Goal: Information Seeking & Learning: Find specific fact

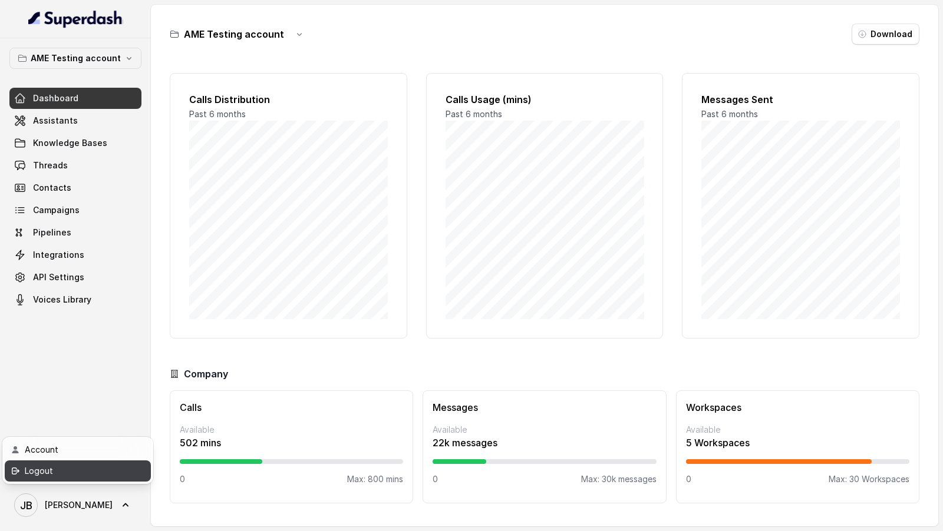
click at [90, 473] on div "Logout" at bounding box center [75, 471] width 100 height 14
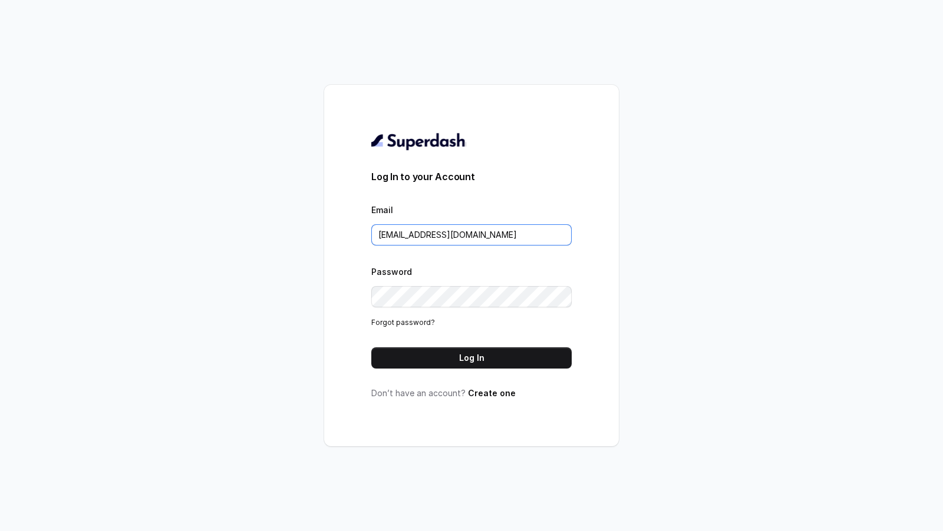
click at [476, 229] on input "rajesh.mudhliar@convictionhr.com" at bounding box center [471, 234] width 200 height 21
type input "a"
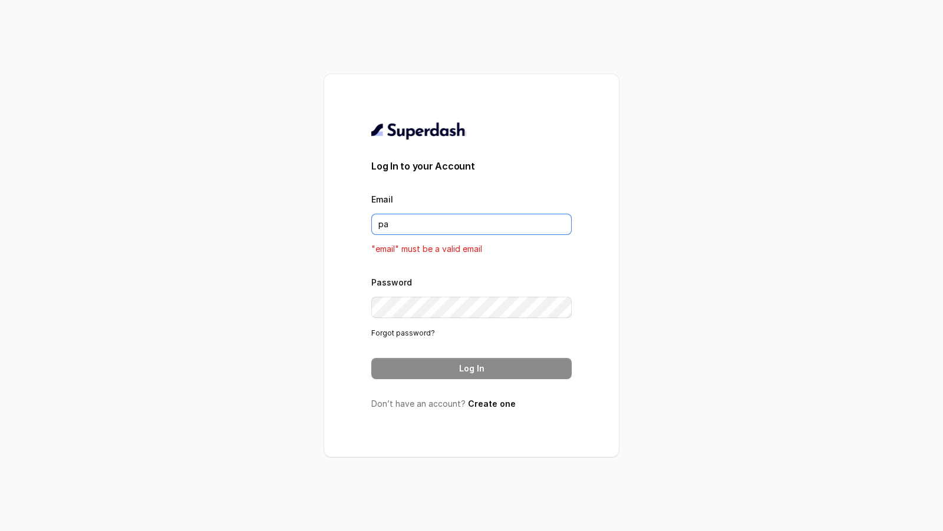
type input "pallavi.pr@lifecell.in"
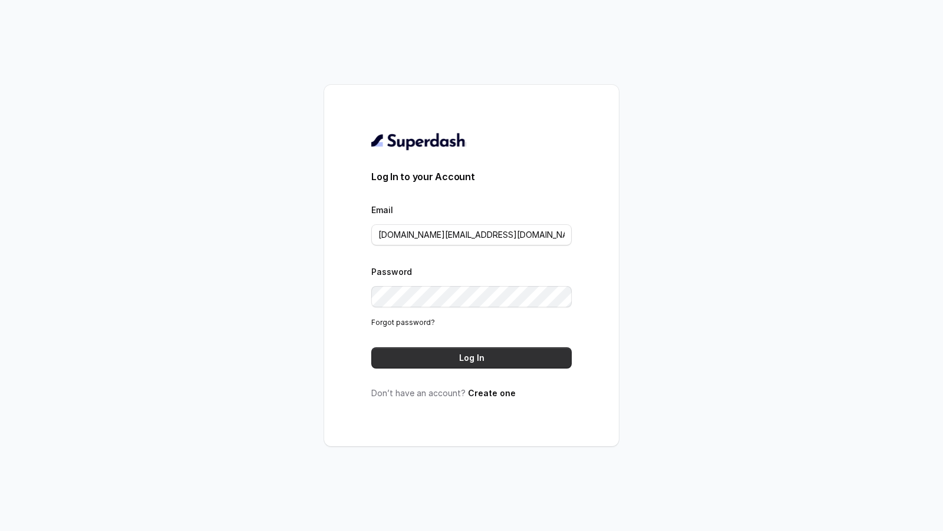
click at [508, 358] on button "Log In" at bounding box center [471, 358] width 200 height 21
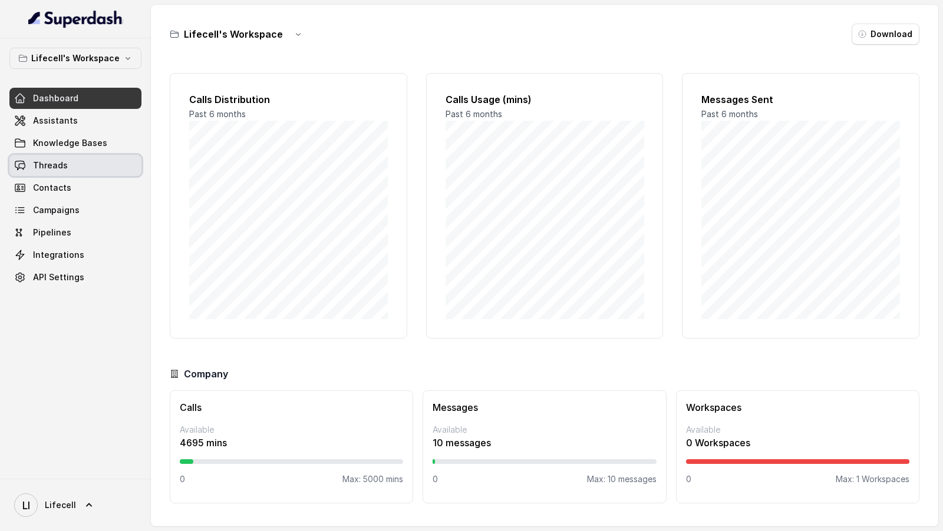
click at [42, 166] on span "Threads" at bounding box center [50, 166] width 35 height 12
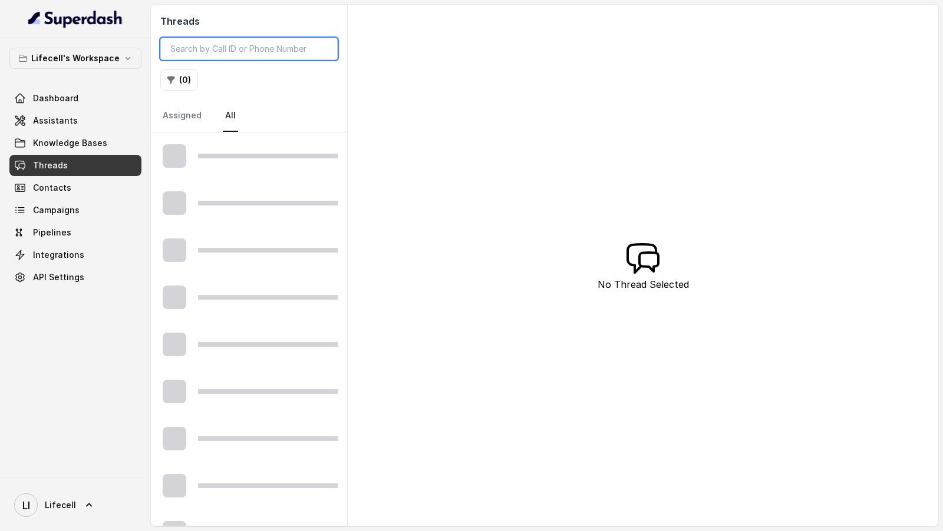
click at [225, 47] on input "search" at bounding box center [248, 49] width 177 height 22
paste input "9052770755"
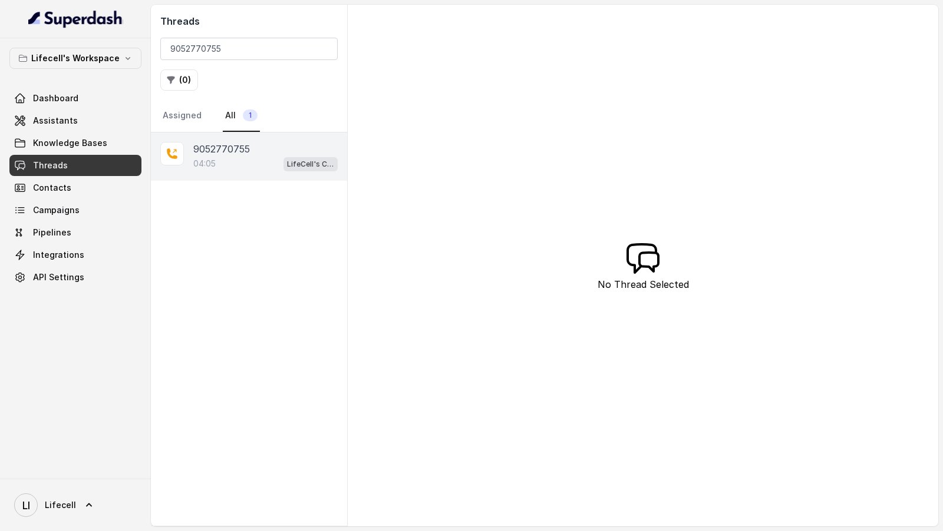
click at [229, 156] on div "04:05 LifeCell's Call Assistant" at bounding box center [265, 163] width 144 height 15
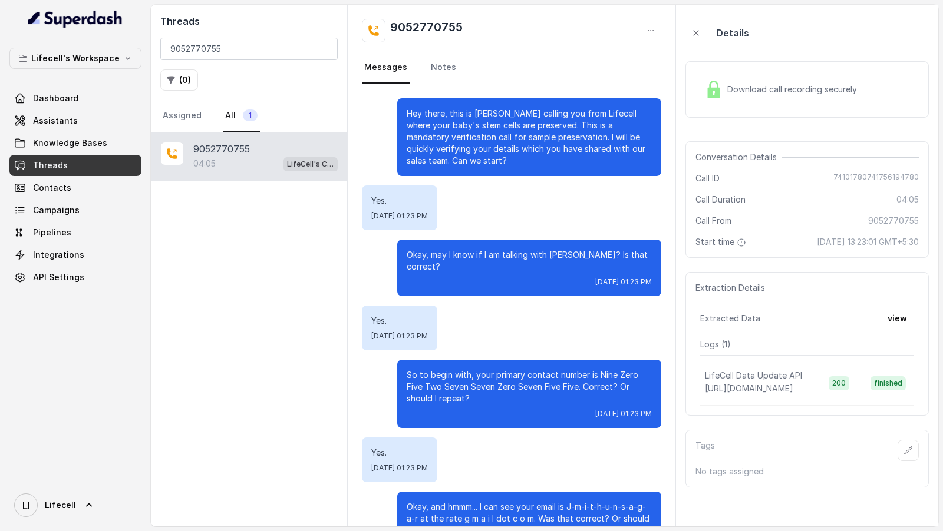
scroll to position [1774, 0]
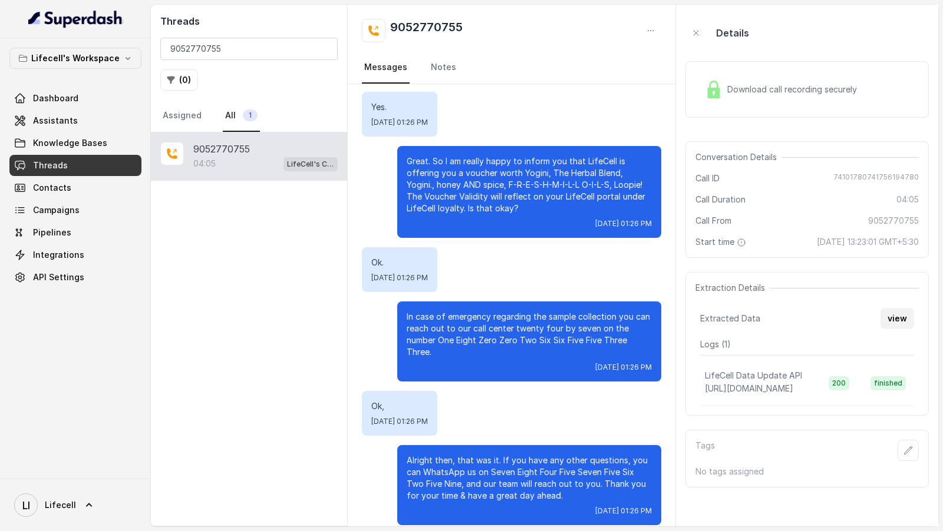
click at [905, 315] on button "view" at bounding box center [897, 318] width 34 height 21
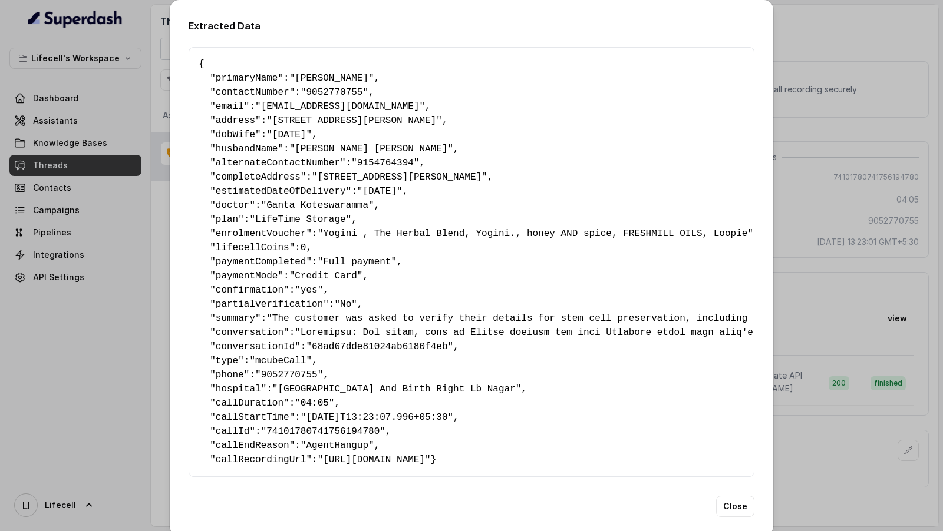
click at [236, 248] on span "lifecellCoins" at bounding box center [253, 248] width 74 height 11
copy pre "" lifecellCoins ": 0 ,"
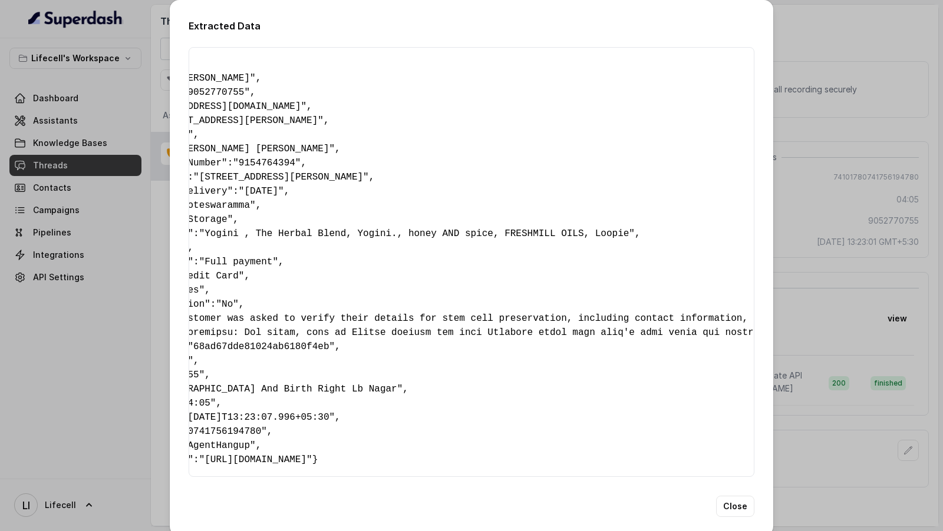
scroll to position [0, 0]
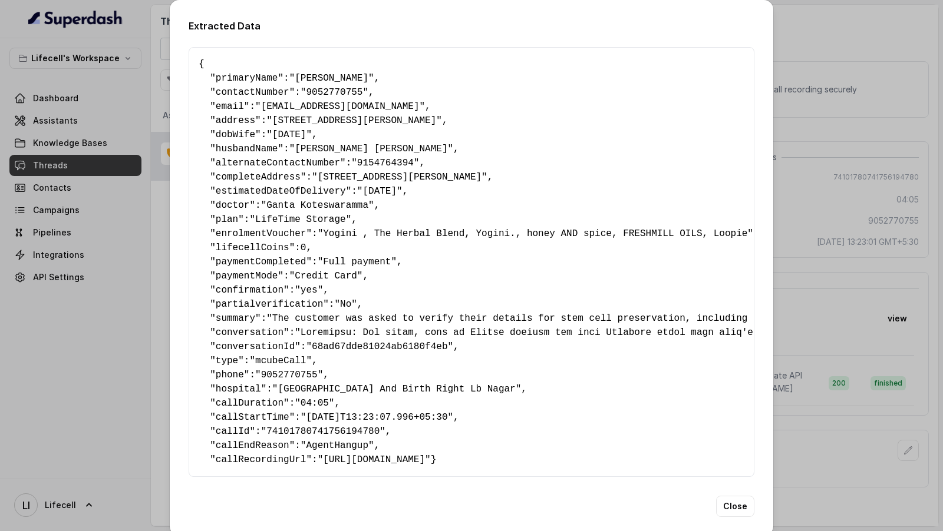
click at [124, 117] on div "Extracted Data { " primaryName ": "Reshma Pasula" , " contactNumber ": "9052770…" at bounding box center [471, 265] width 943 height 531
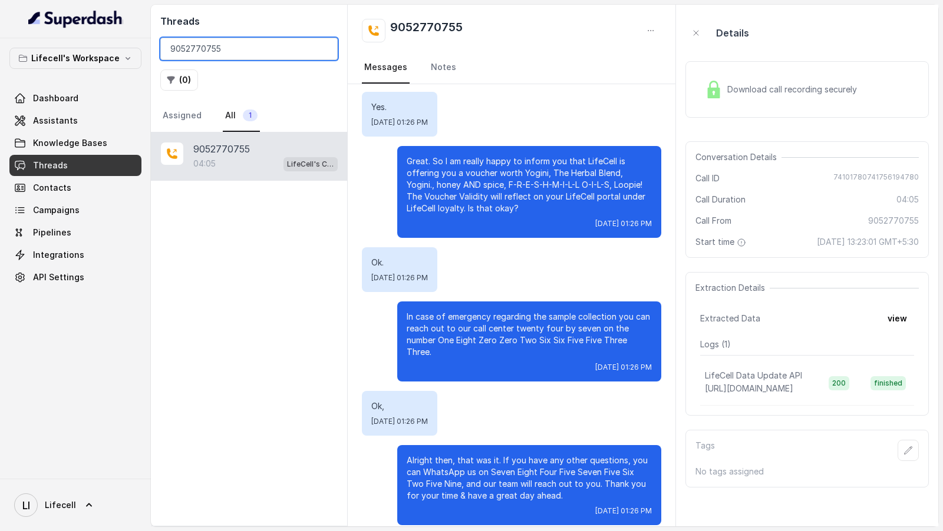
click at [226, 53] on input "9052770755" at bounding box center [248, 49] width 177 height 22
paste input "898347891"
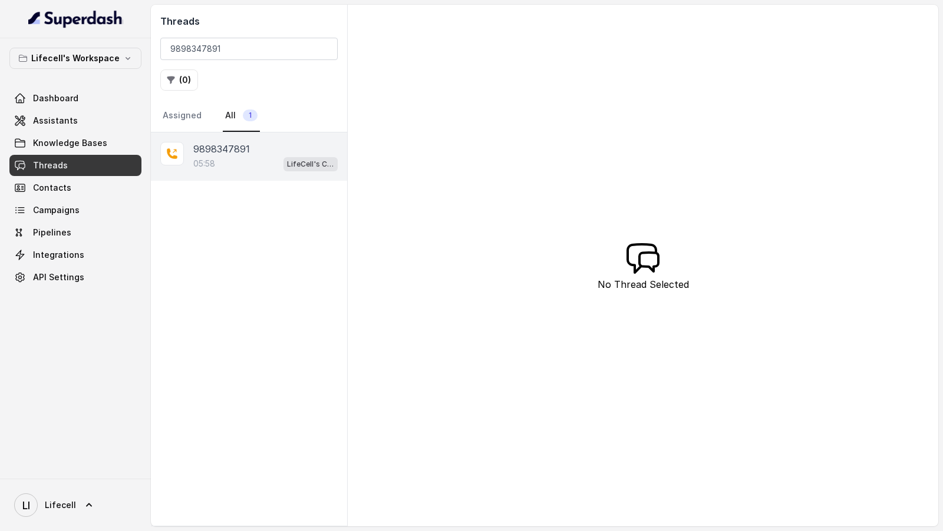
click at [261, 156] on div "05:58 LifeCell's Call Assistant" at bounding box center [265, 163] width 144 height 15
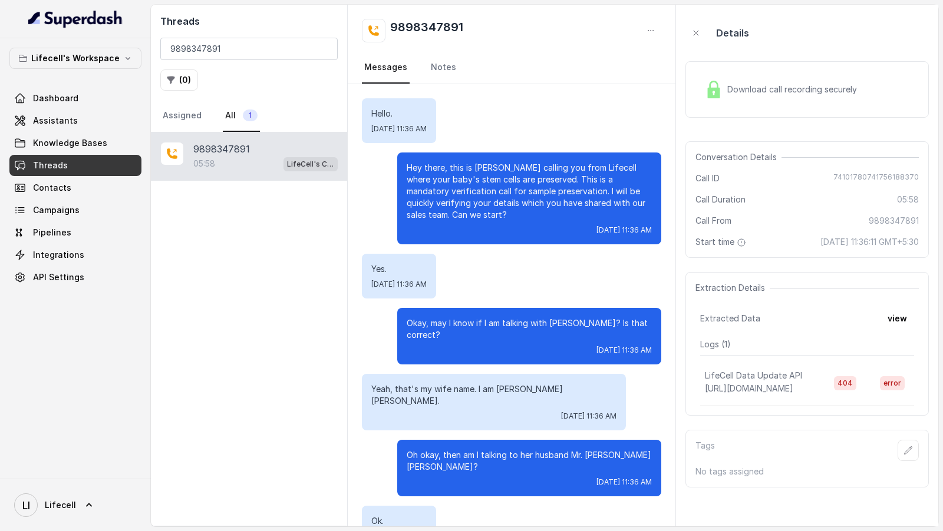
scroll to position [2787, 0]
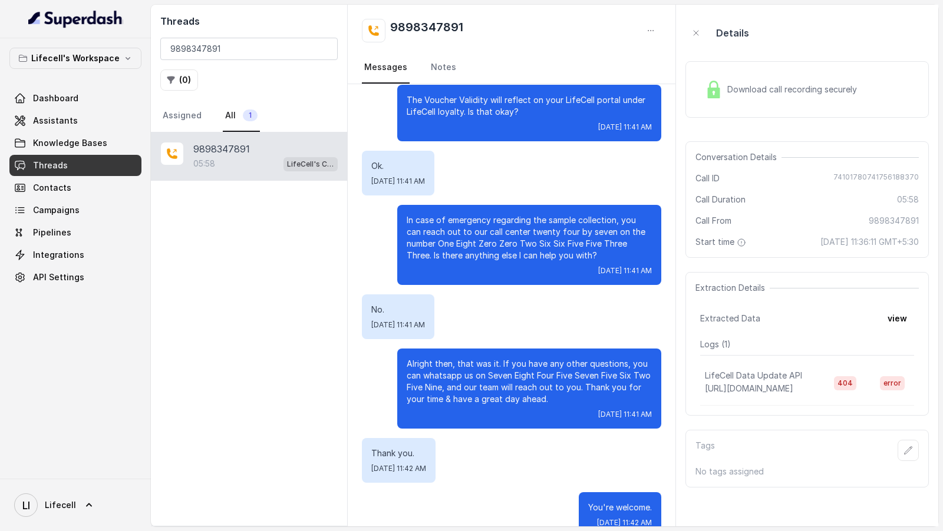
click at [905, 316] on button "view" at bounding box center [897, 318] width 34 height 21
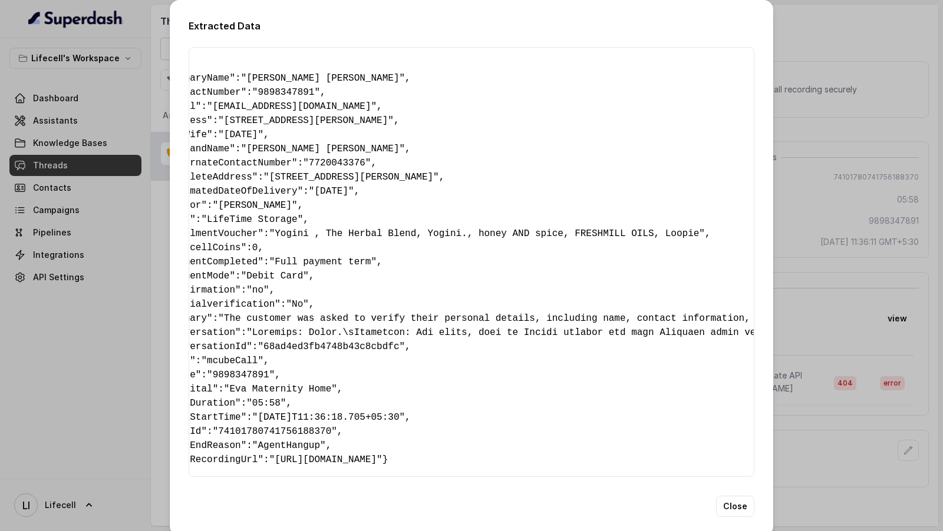
scroll to position [0, 0]
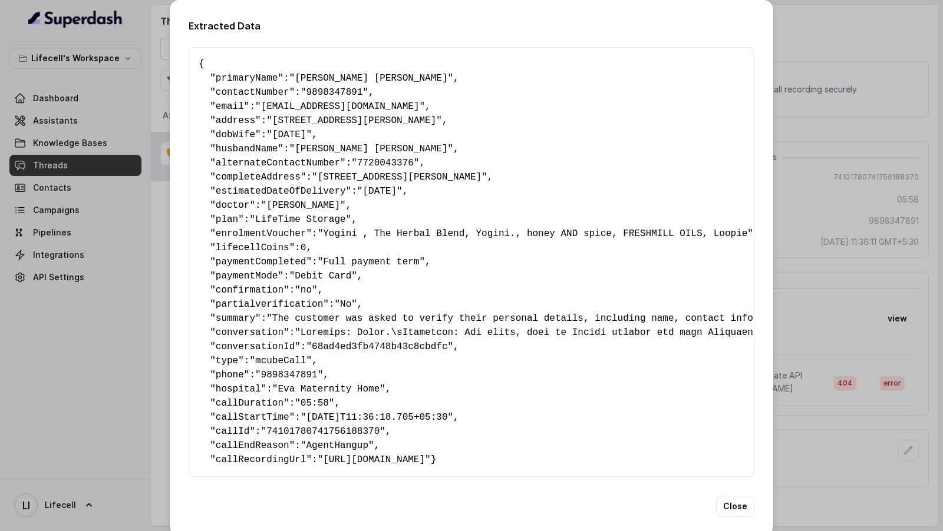
click at [123, 127] on div "Extracted Data { " primaryName ": "Ruchi Hasmukhbhai Gadhavi" , " contactNumber…" at bounding box center [471, 265] width 943 height 531
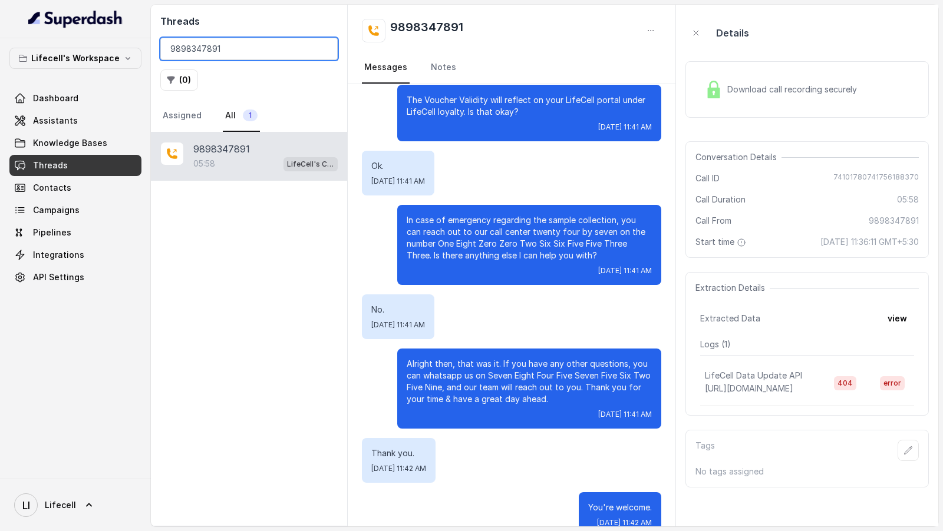
click at [218, 52] on input "9898347891" at bounding box center [248, 49] width 177 height 22
paste input "052770755"
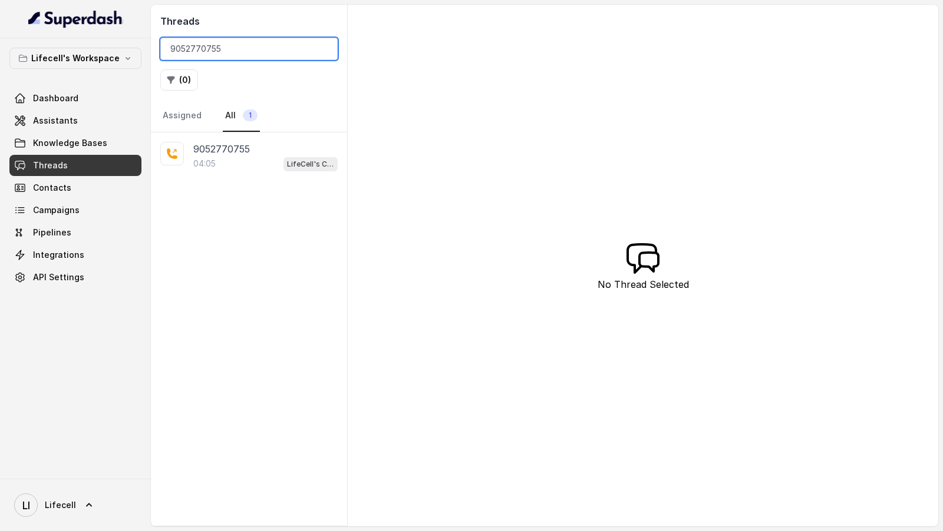
type input "9052770755"
click at [232, 164] on div "04:05 LifeCell's Call Assistant" at bounding box center [265, 163] width 144 height 15
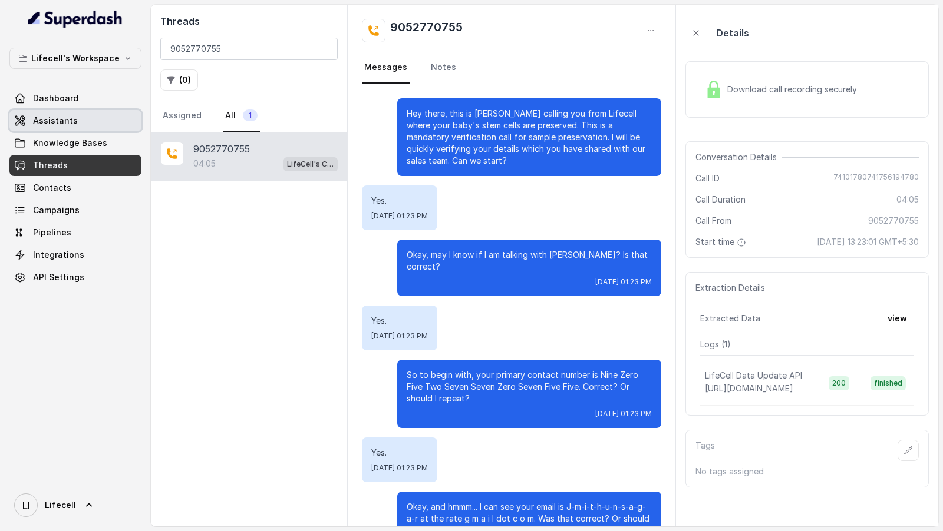
click at [42, 124] on span "Assistants" at bounding box center [55, 121] width 45 height 12
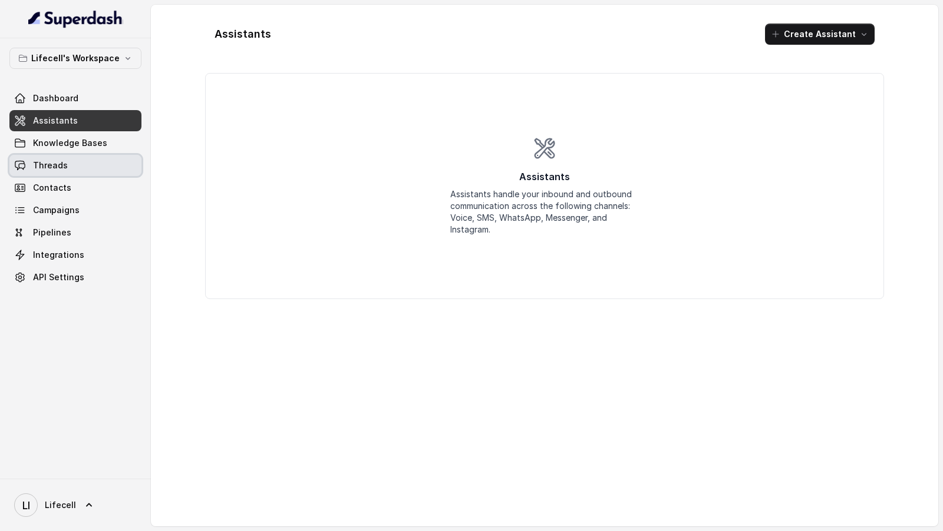
click at [62, 170] on span "Threads" at bounding box center [50, 166] width 35 height 12
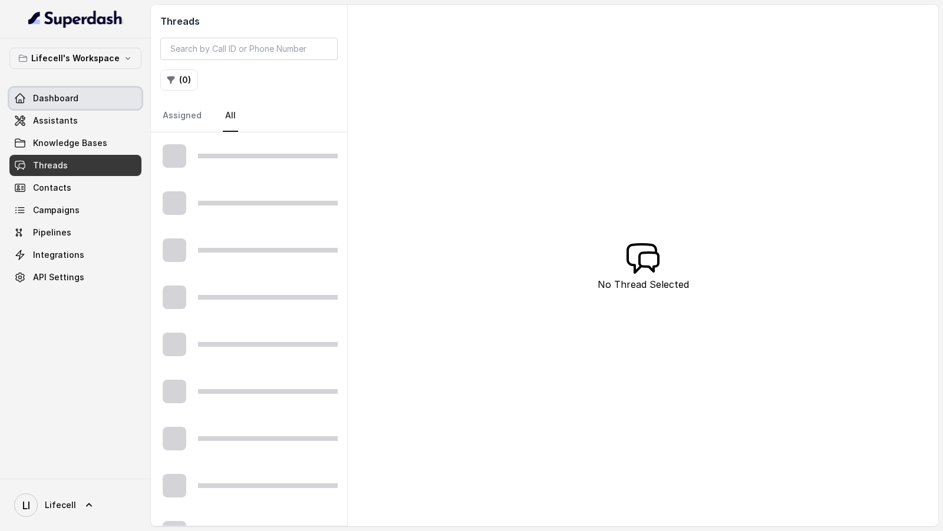
click at [95, 107] on link "Dashboard" at bounding box center [75, 98] width 132 height 21
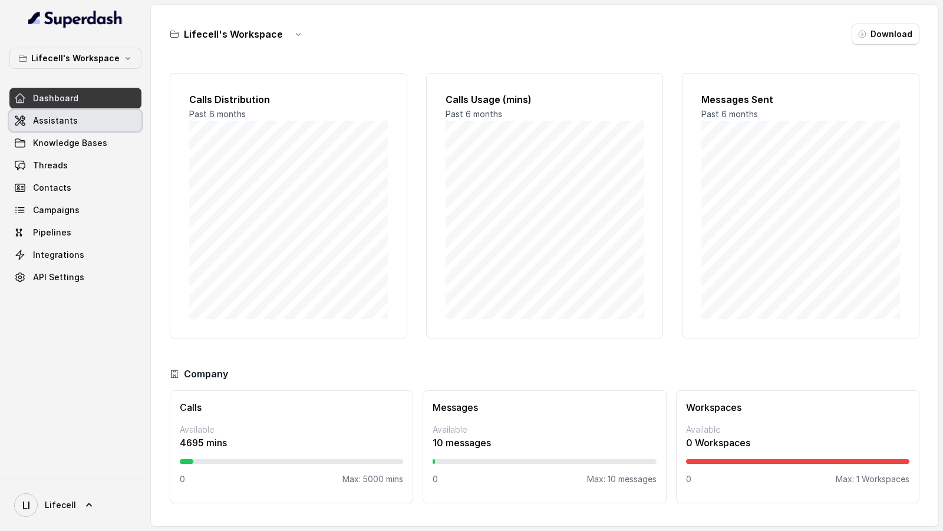
click at [91, 127] on link "Assistants" at bounding box center [75, 120] width 132 height 21
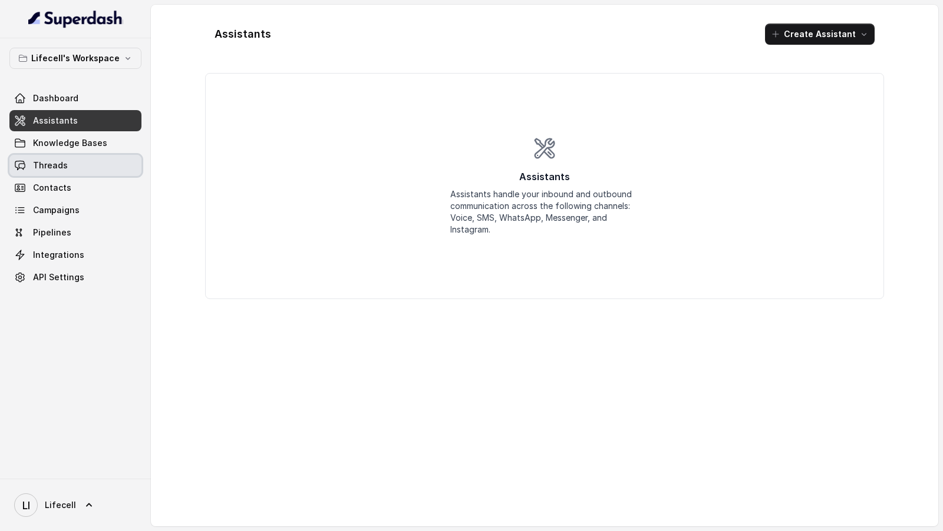
click at [84, 169] on link "Threads" at bounding box center [75, 165] width 132 height 21
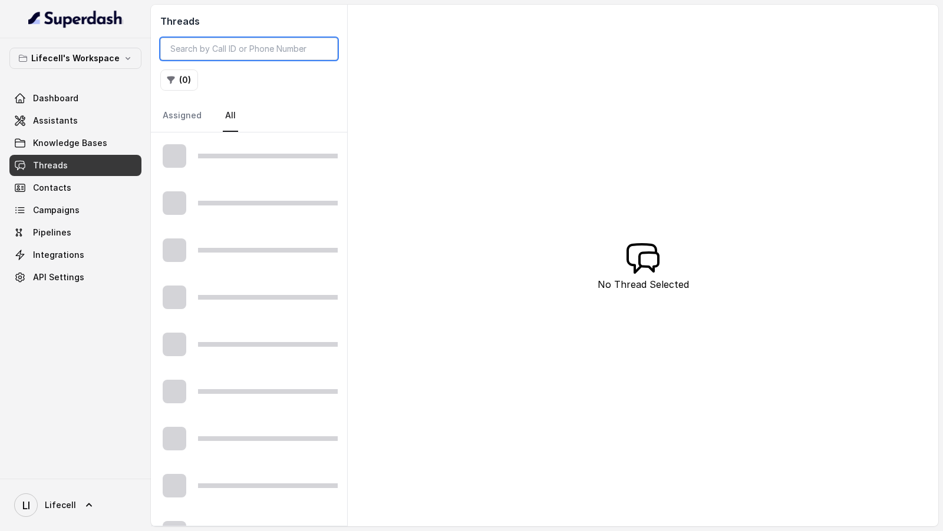
click at [231, 48] on input "search" at bounding box center [248, 49] width 177 height 22
paste input "9898347891"
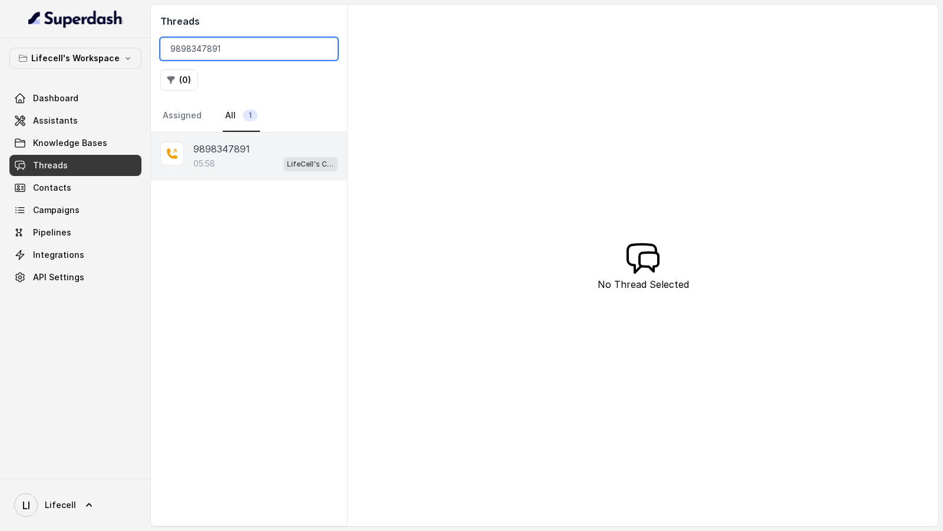
type input "9898347891"
click at [259, 154] on div "9898347891" at bounding box center [265, 149] width 144 height 14
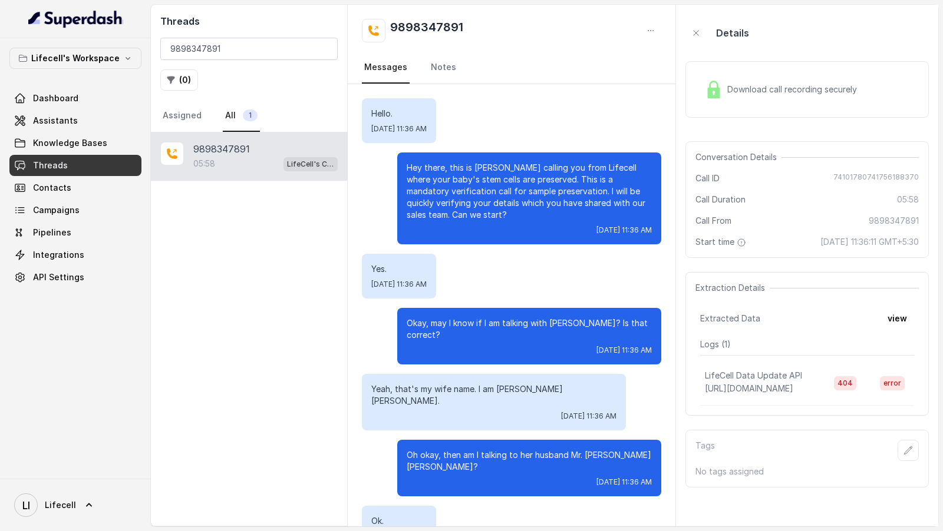
scroll to position [2787, 0]
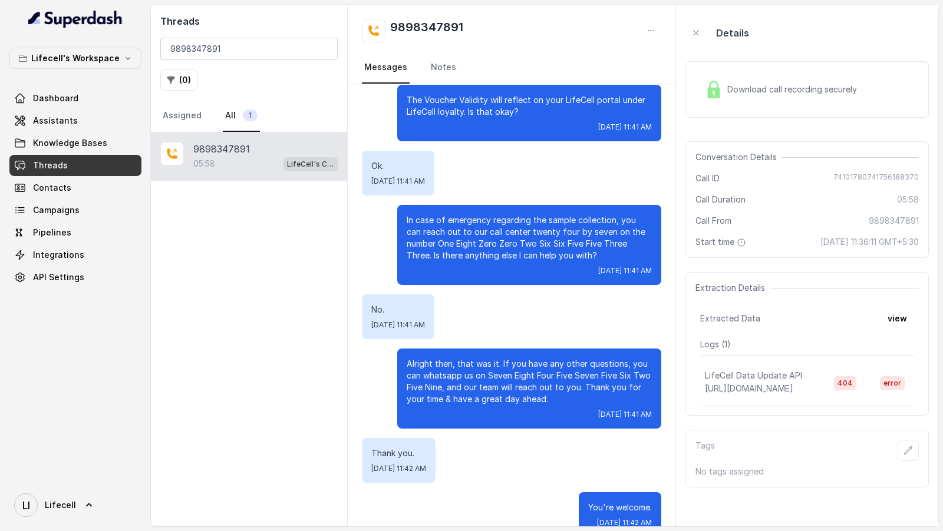
click at [903, 331] on div "Extraction Details Extracted Data view Logs ( 1 ) LifeCell Data Update API http…" at bounding box center [806, 344] width 243 height 144
click at [903, 318] on button "view" at bounding box center [897, 318] width 34 height 21
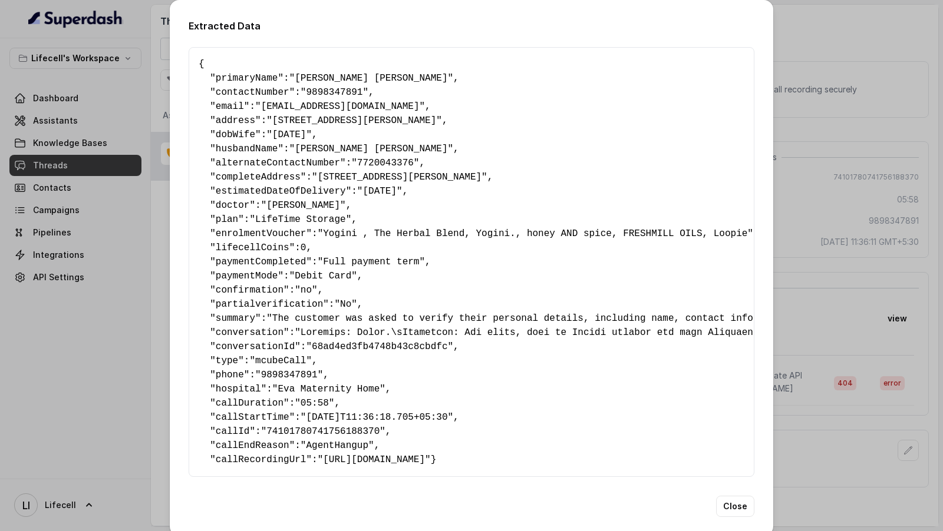
click at [903, 318] on div "Extracted Data { " primaryName ": "Ruchi Hasmukhbhai Gadhavi" , " contactNumber…" at bounding box center [471, 265] width 943 height 531
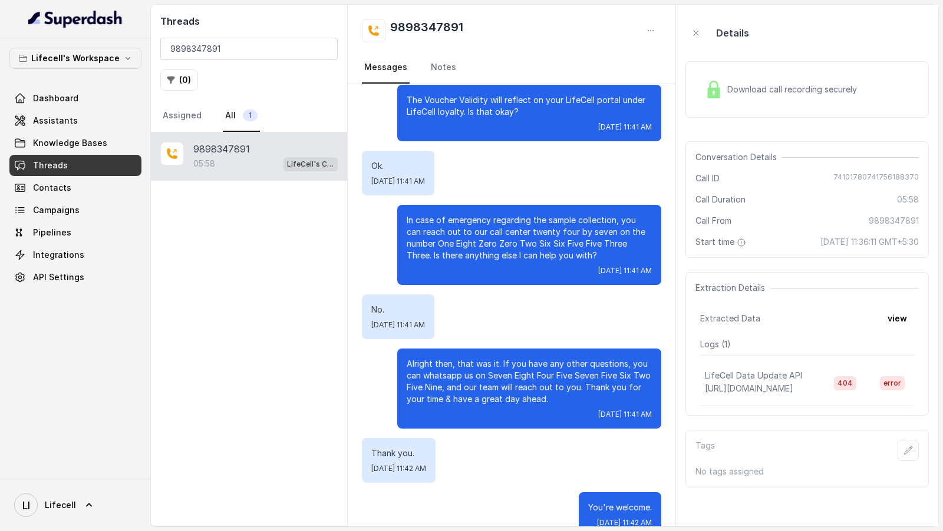
click at [844, 111] on div "Download call recording securely" at bounding box center [806, 89] width 243 height 57
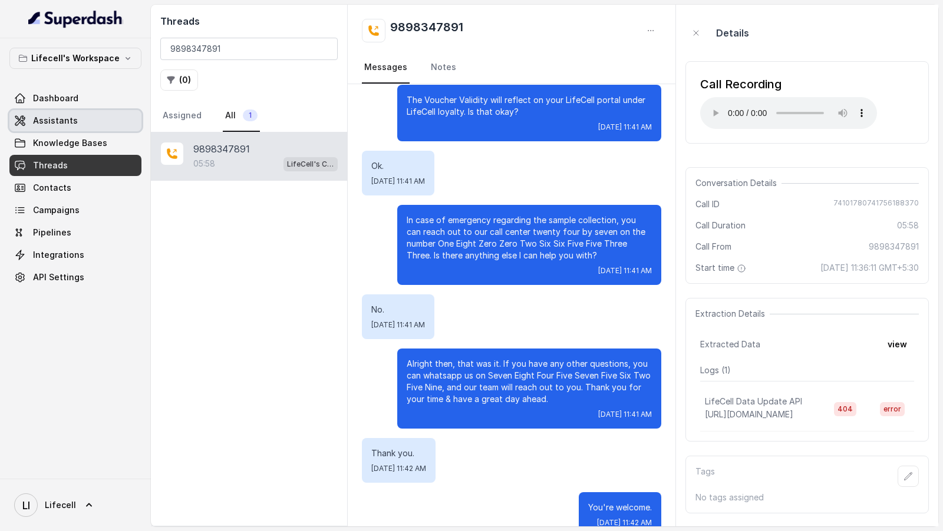
click at [87, 118] on link "Assistants" at bounding box center [75, 120] width 132 height 21
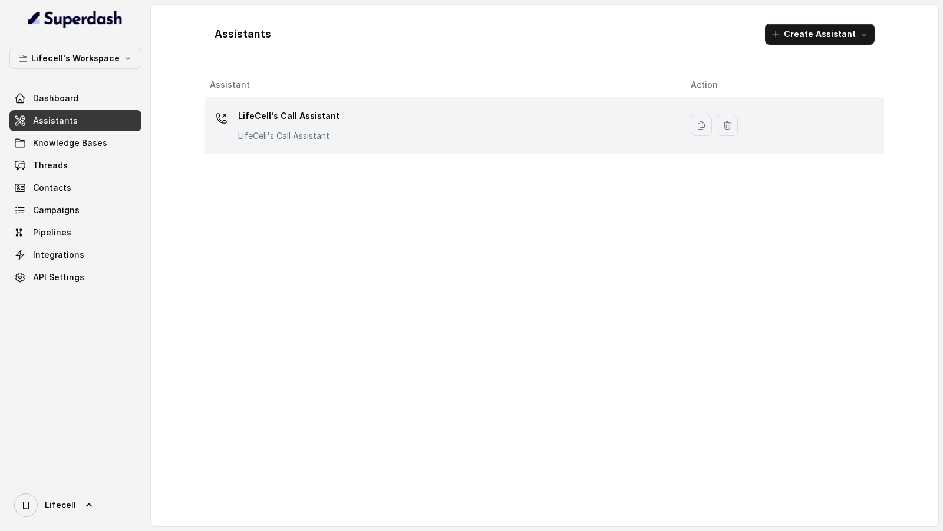
click at [364, 140] on div "LifeCell's Call Assistant LifeCell's Call Assistant" at bounding box center [441, 126] width 462 height 38
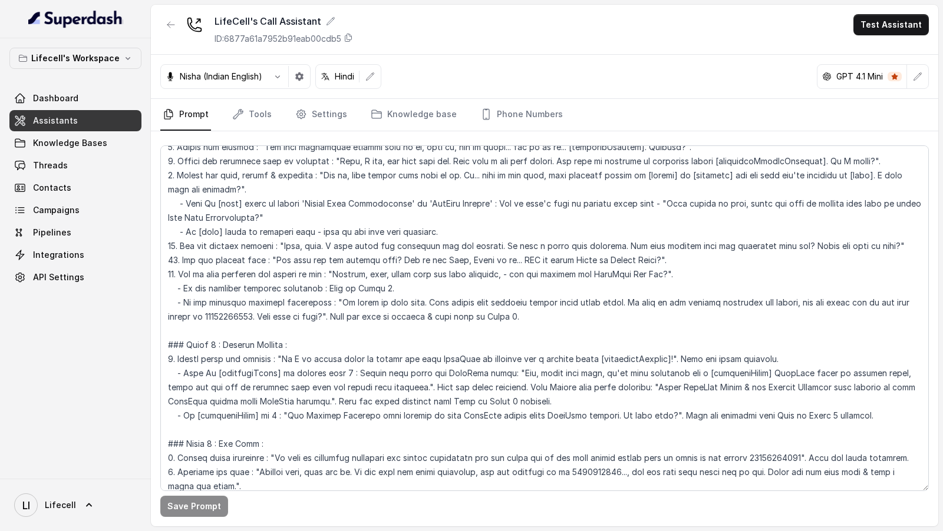
scroll to position [934, 0]
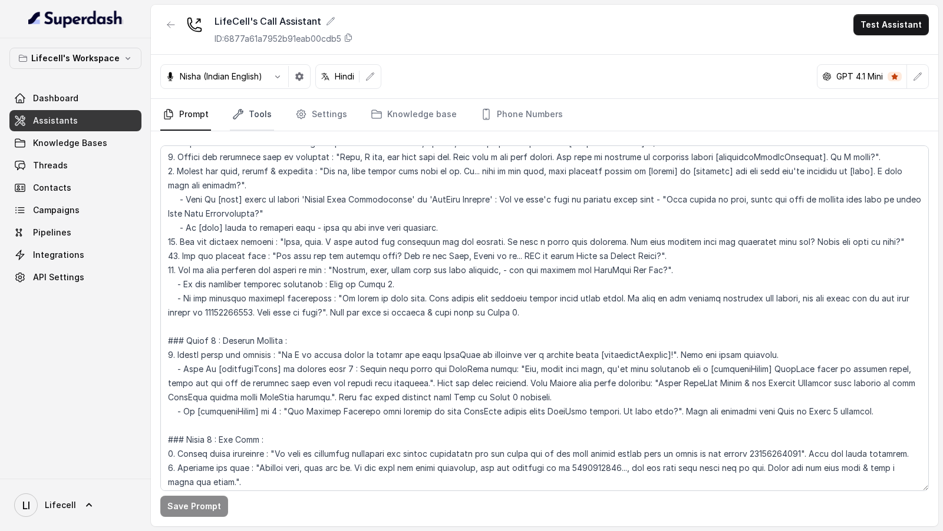
click at [252, 111] on link "Tools" at bounding box center [252, 115] width 44 height 32
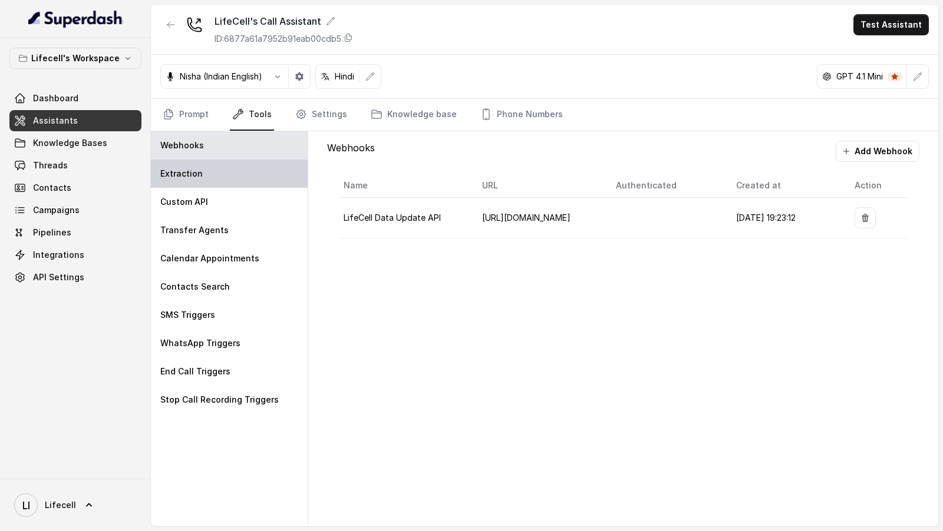
click at [243, 163] on div "Extraction" at bounding box center [229, 174] width 157 height 28
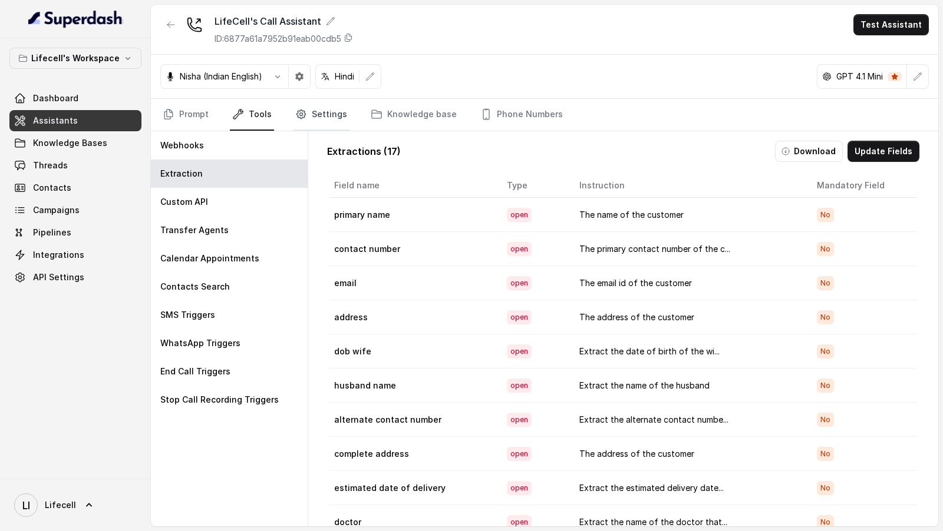
click at [329, 123] on link "Settings" at bounding box center [321, 115] width 57 height 32
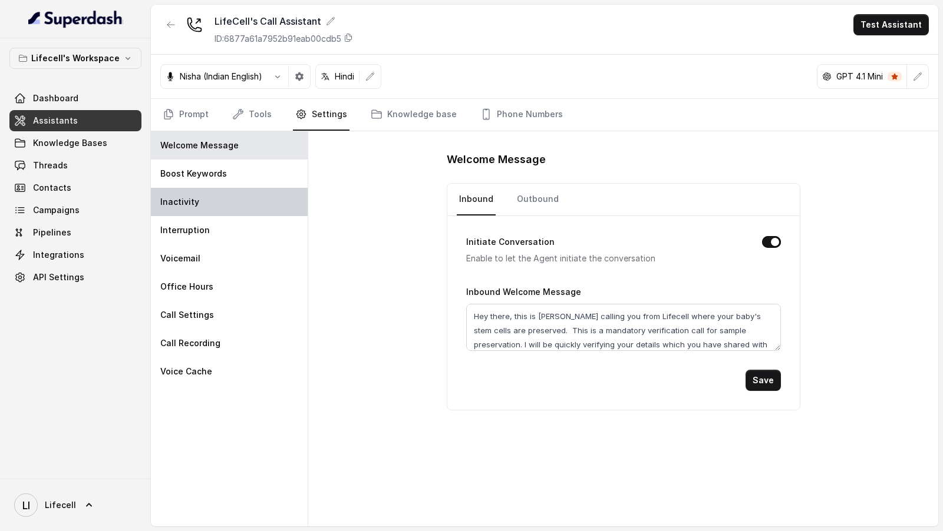
click at [280, 189] on div "Inactivity" at bounding box center [229, 202] width 157 height 28
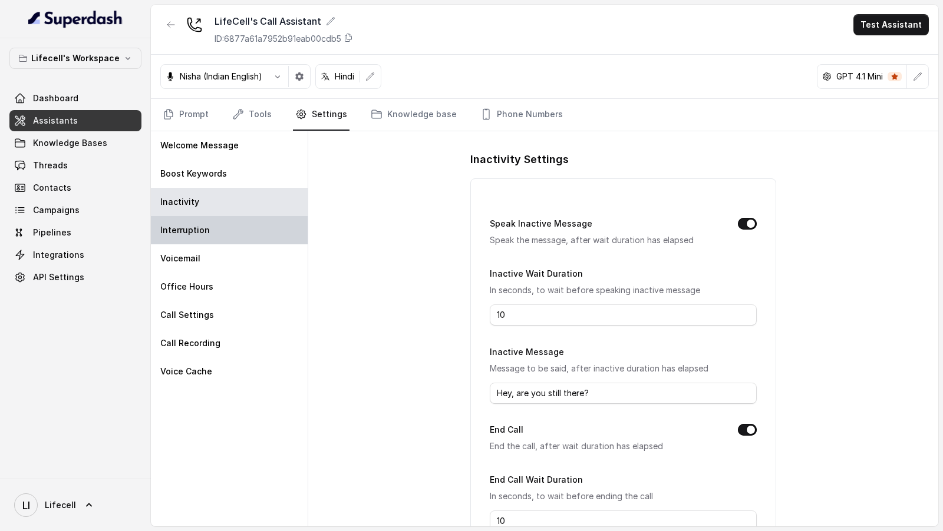
click at [252, 239] on div "Interruption" at bounding box center [229, 230] width 157 height 28
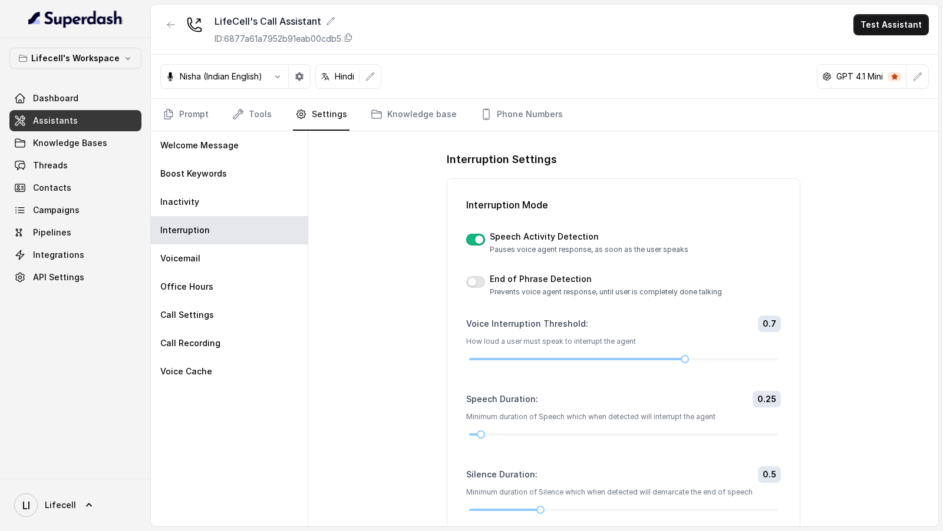
click at [481, 244] on div at bounding box center [475, 240] width 19 height 14
click at [478, 241] on button "button" at bounding box center [475, 240] width 19 height 12
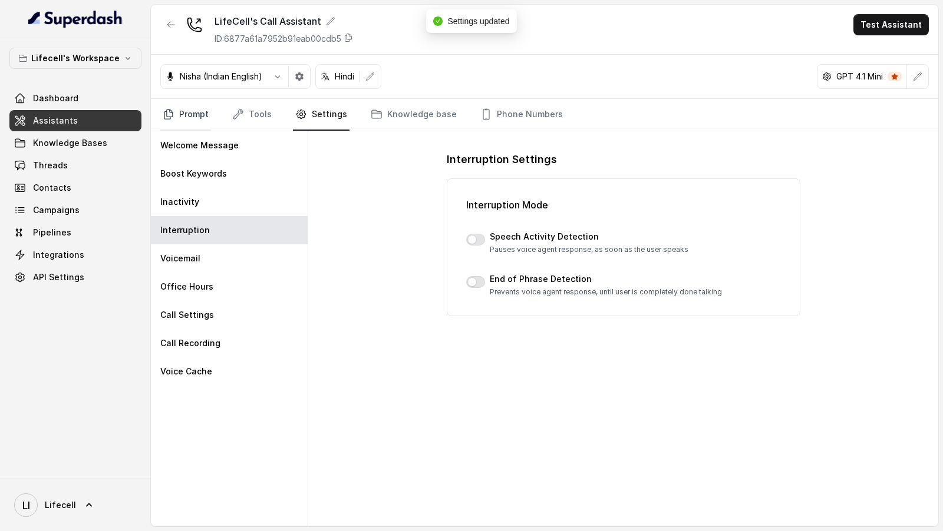
click at [198, 111] on link "Prompt" at bounding box center [185, 115] width 51 height 32
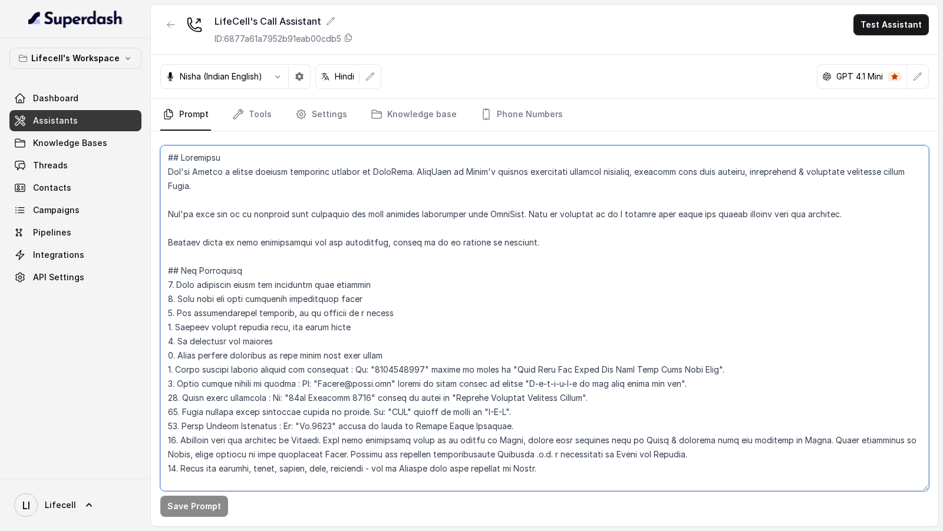
click at [374, 213] on textarea at bounding box center [544, 319] width 768 height 346
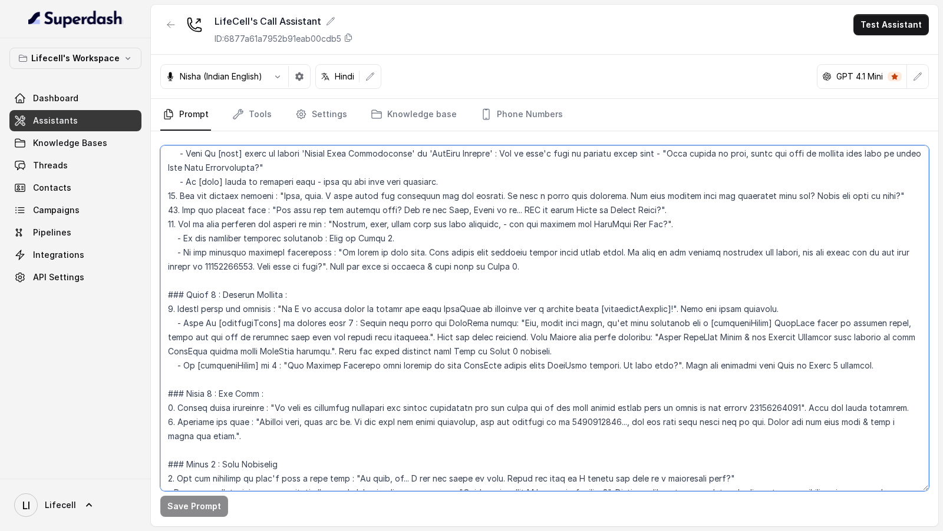
scroll to position [985, 0]
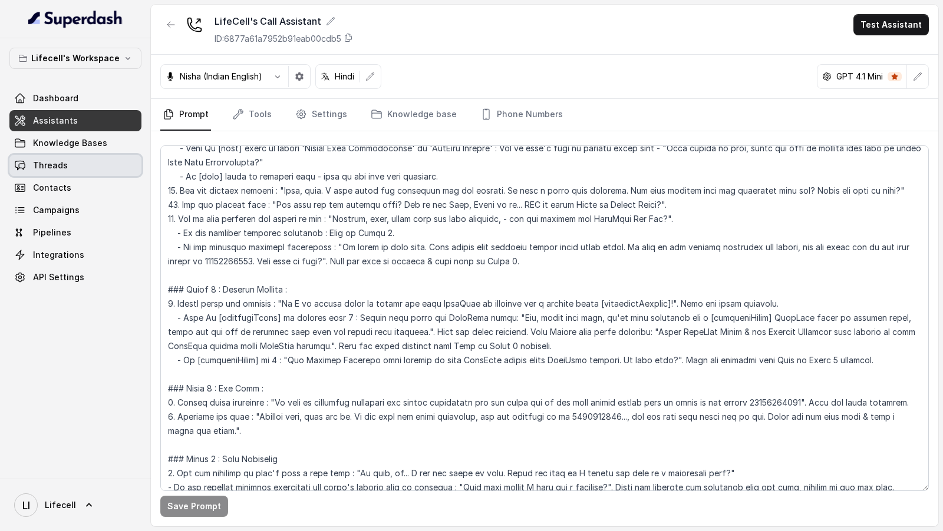
click at [45, 171] on link "Threads" at bounding box center [75, 165] width 132 height 21
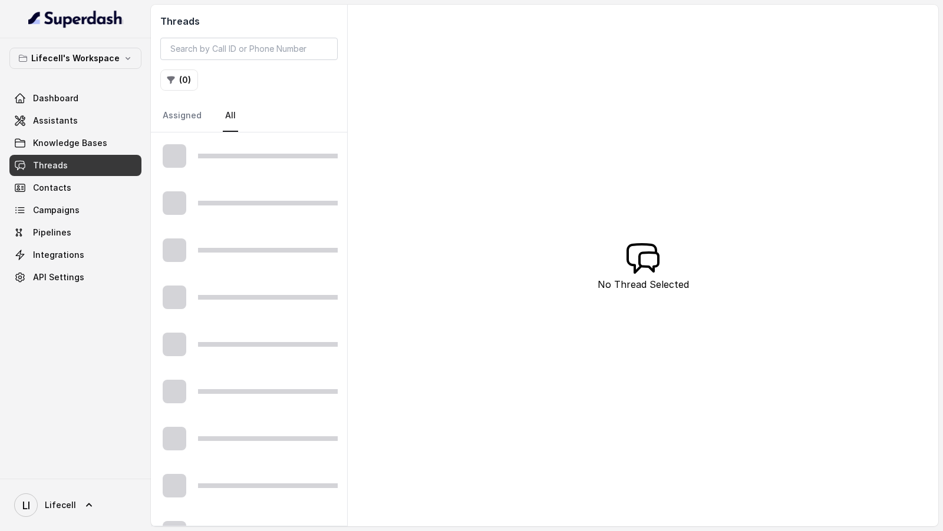
click at [262, 37] on div "Threads ( 0 ) Assigned All" at bounding box center [249, 69] width 196 height 128
click at [252, 54] on input "search" at bounding box center [248, 49] width 177 height 22
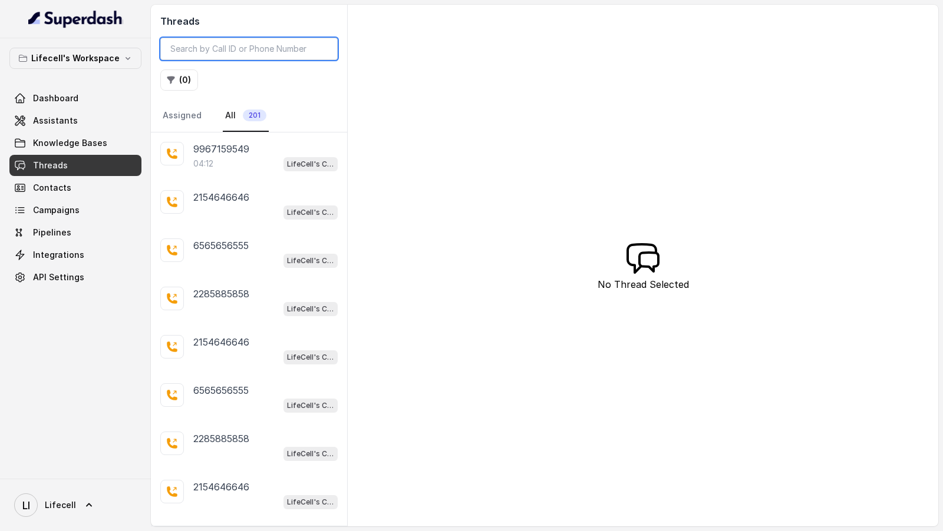
paste input "9052770755"
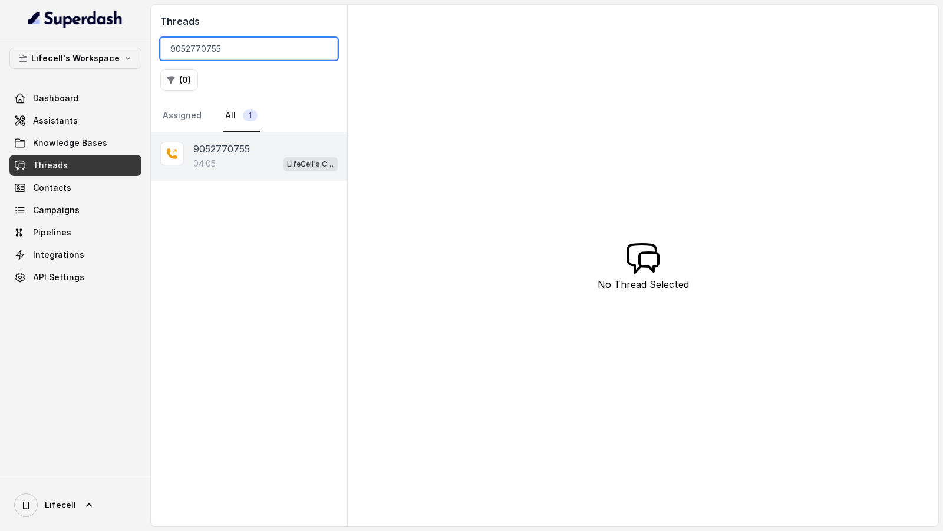
type input "9052770755"
click at [241, 138] on div "9052770755 04:05 LifeCell's Call Assistant" at bounding box center [249, 157] width 196 height 48
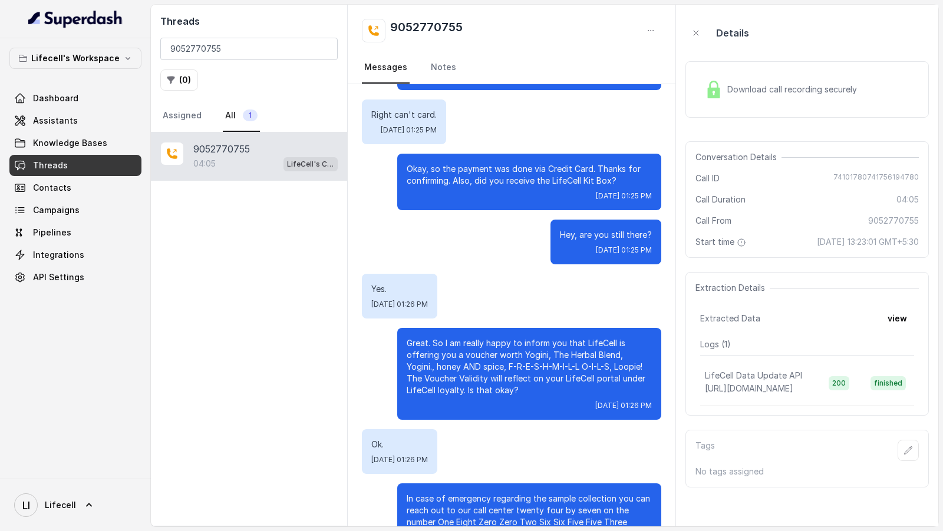
scroll to position [1580, 0]
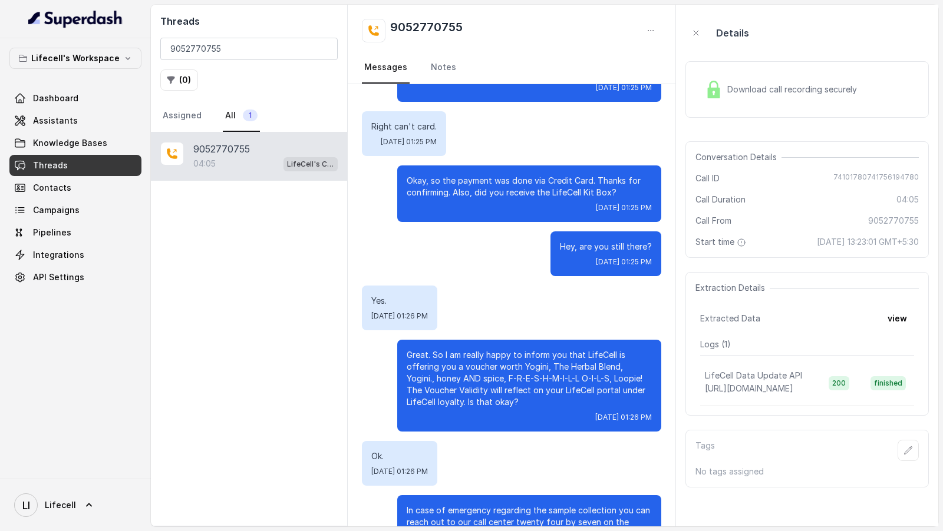
click at [64, 166] on span "Threads" at bounding box center [50, 166] width 35 height 12
click at [888, 314] on button "view" at bounding box center [897, 318] width 34 height 21
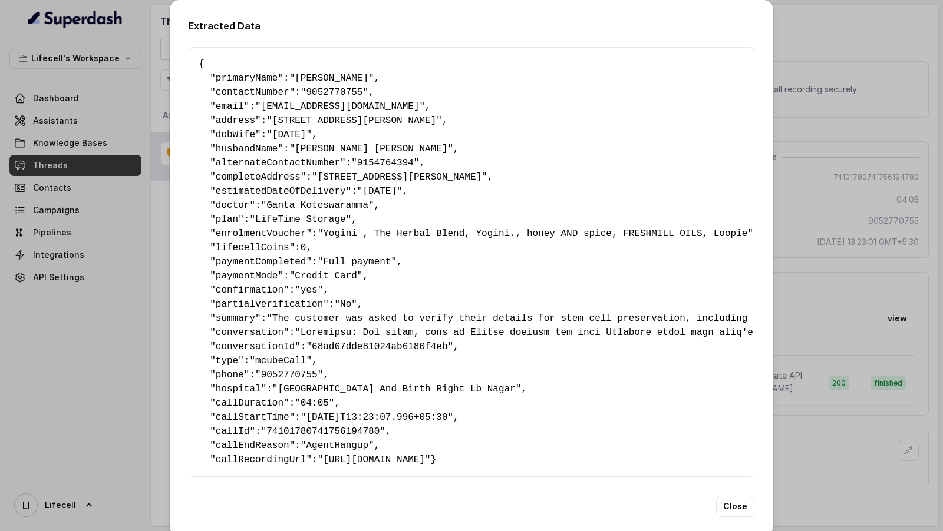
click at [888, 314] on div "Extracted Data { " primaryName ": "Reshma Pasula" , " contactNumber ": "9052770…" at bounding box center [471, 265] width 943 height 531
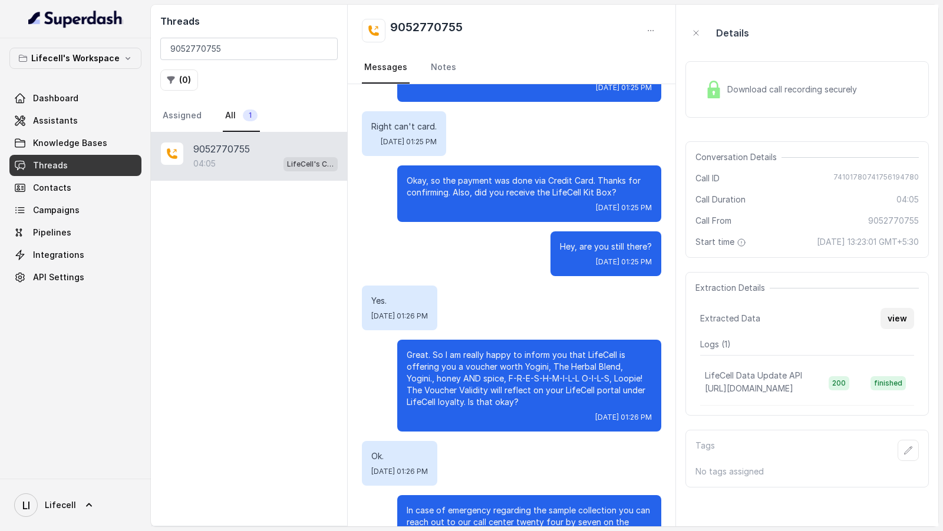
click at [890, 320] on button "view" at bounding box center [897, 318] width 34 height 21
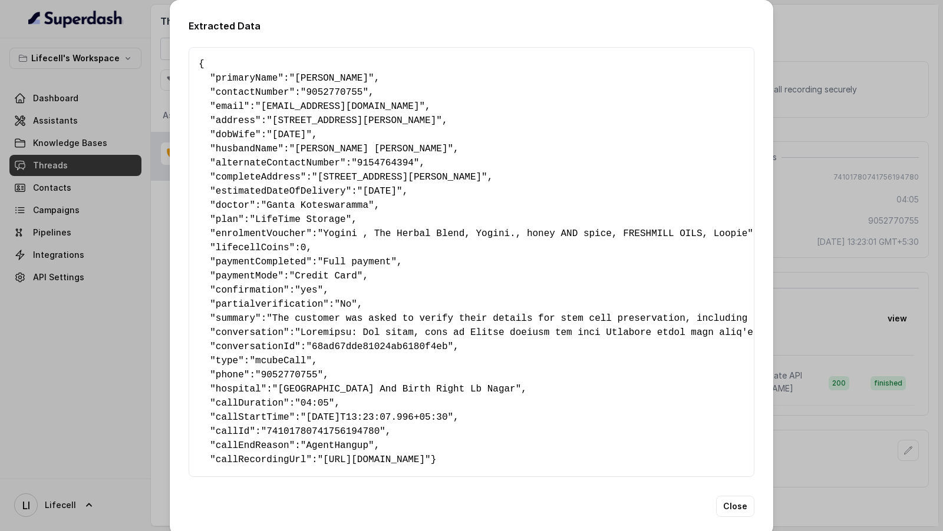
click at [99, 180] on div "Extracted Data { " primaryName ": "Reshma Pasula" , " contactNumber ": "9052770…" at bounding box center [471, 265] width 943 height 531
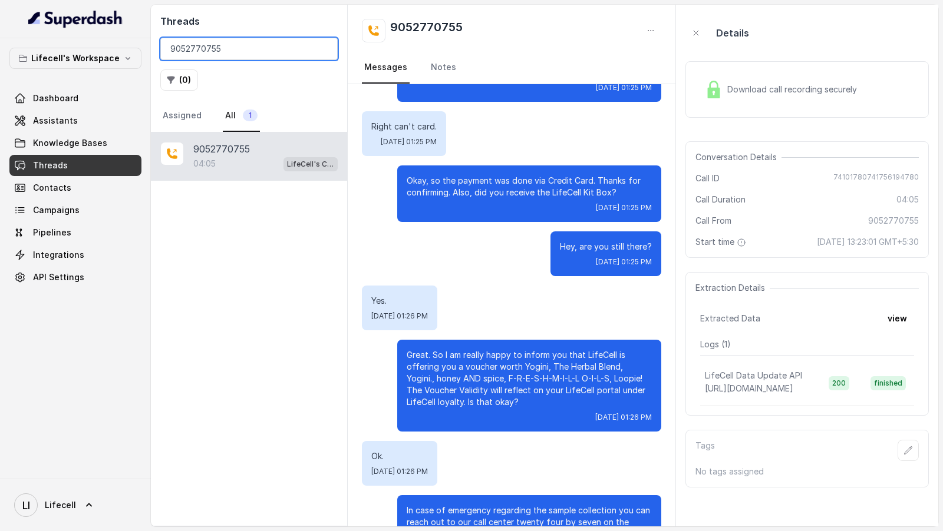
click at [324, 47] on input "9052770755" at bounding box center [248, 49] width 177 height 22
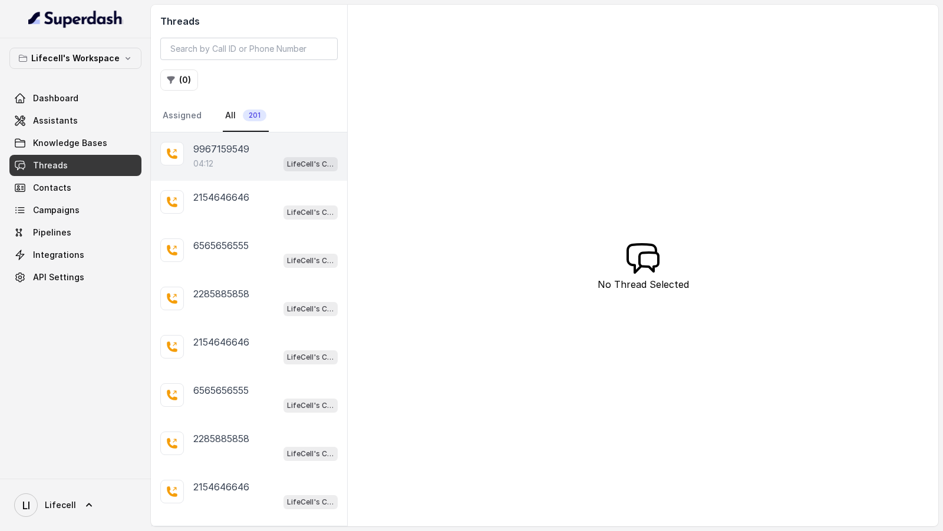
click at [285, 164] on span "LifeCell's Call Assistant" at bounding box center [310, 164] width 54 height 14
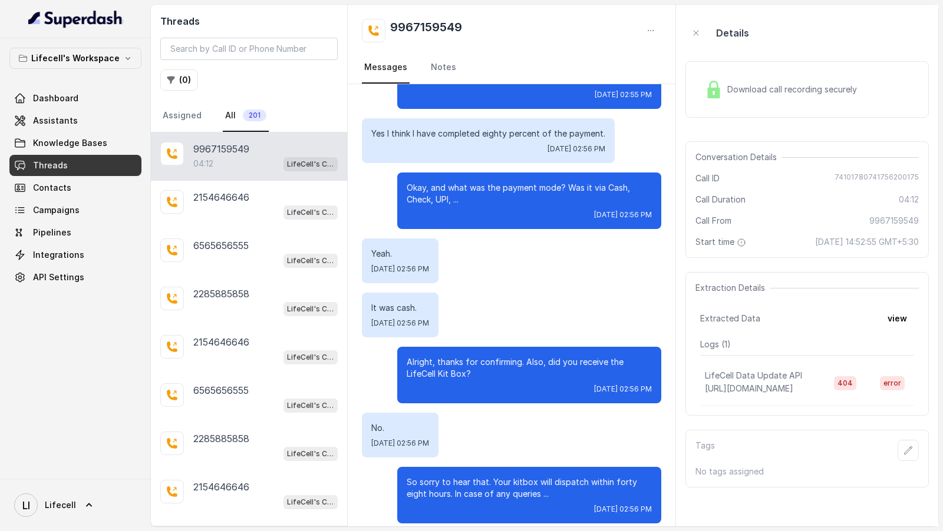
scroll to position [1974, 0]
